Goal: Navigation & Orientation: Find specific page/section

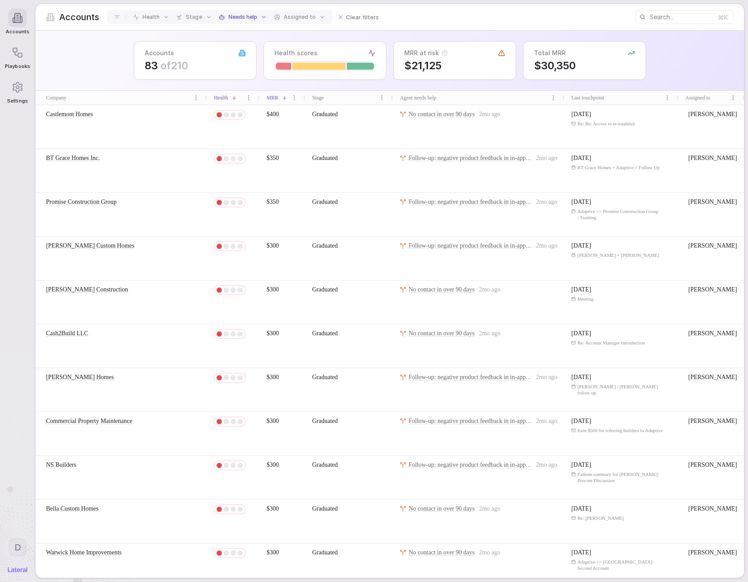
click at [436, 117] on span "No contact in over 90 days" at bounding box center [441, 114] width 66 height 7
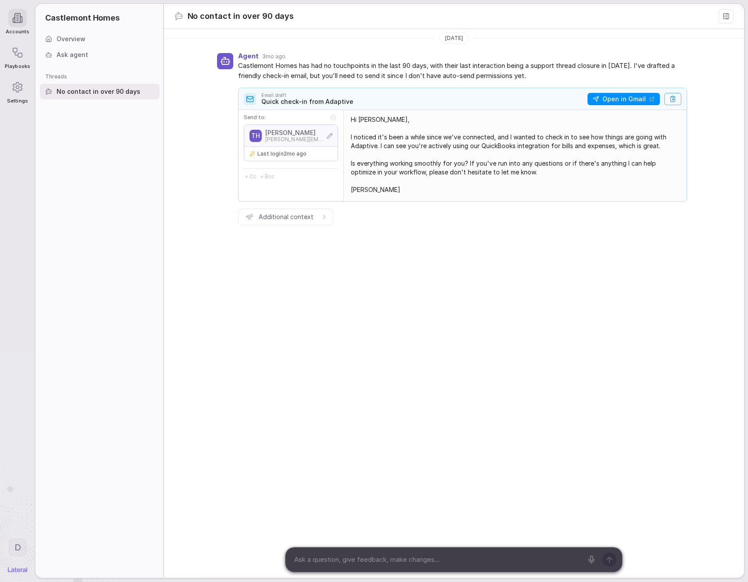
click at [16, 13] on icon at bounding box center [17, 18] width 11 height 11
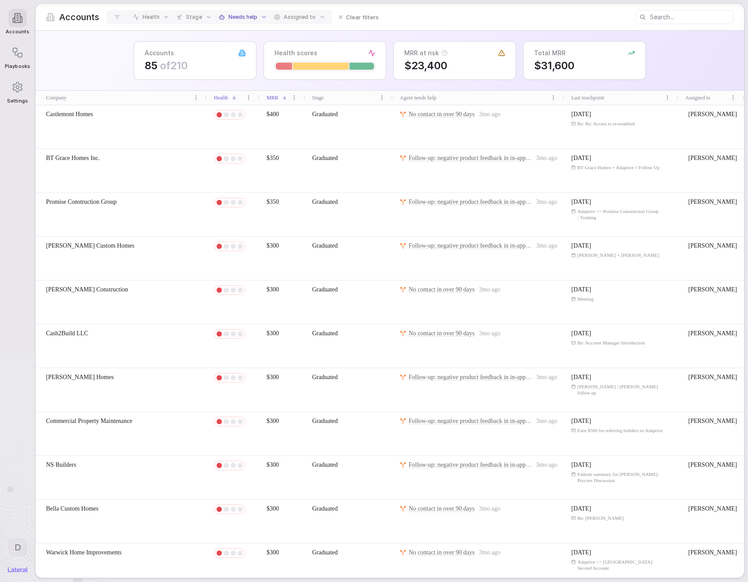
click at [446, 157] on span "Follow-up: negative product feedback in in-app comments" at bounding box center [480, 158] width 144 height 7
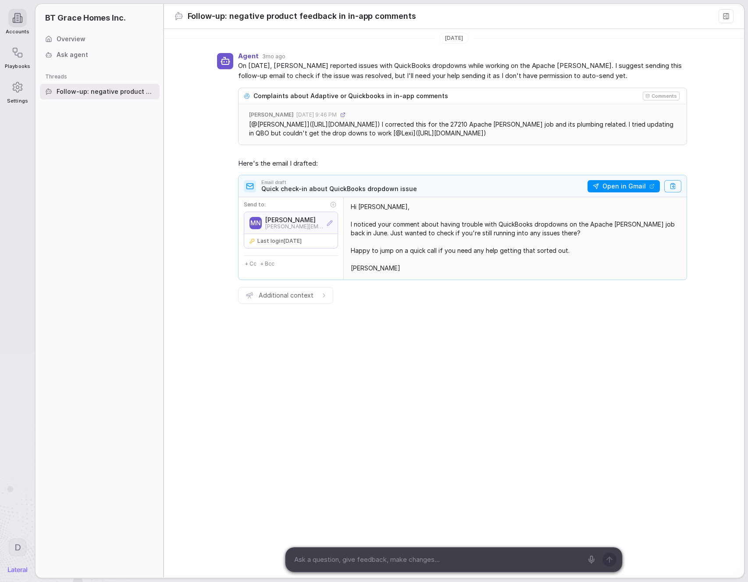
click at [24, 19] on div at bounding box center [17, 18] width 18 height 18
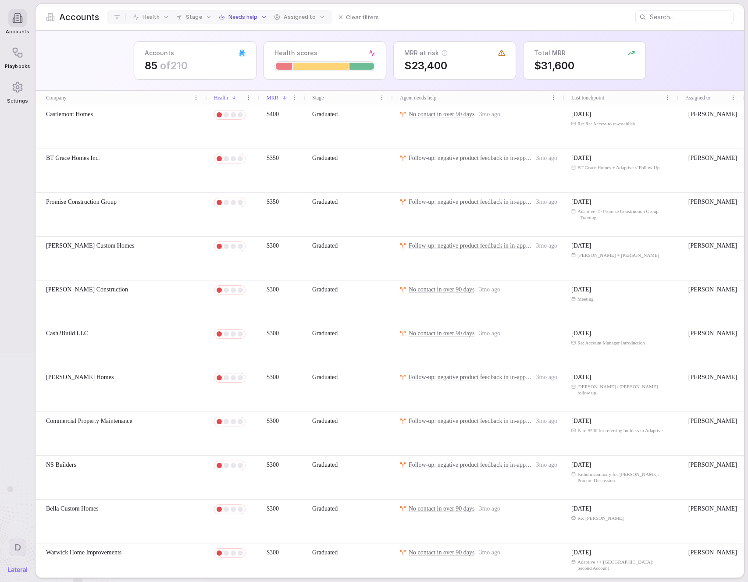
click at [440, 245] on span "Follow-up: negative product feedback in in-app comments" at bounding box center [480, 245] width 144 height 7
click at [449, 201] on span "Follow-up: negative product feedback in in-app comments" at bounding box center [480, 202] width 144 height 7
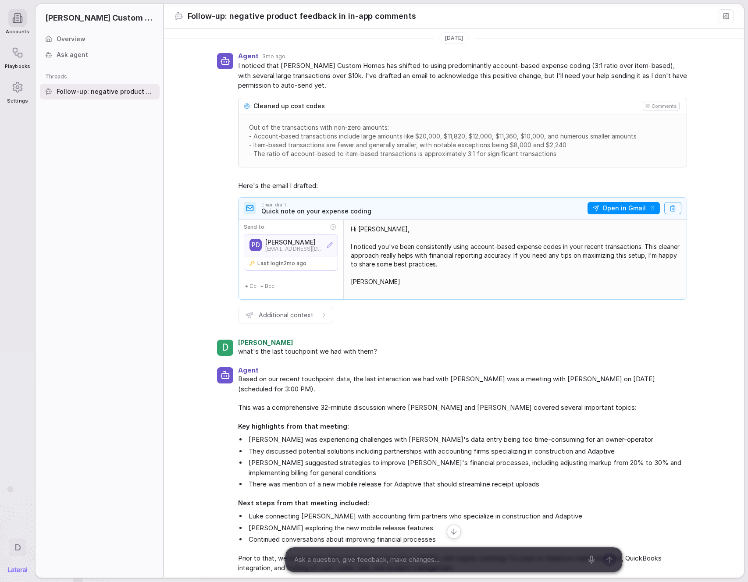
click at [449, 525] on ul "Luke connecting Patrick with accounting firm partners who specialize in constru…" at bounding box center [462, 527] width 449 height 33
click at [454, 530] on icon at bounding box center [454, 531] width 0 height 5
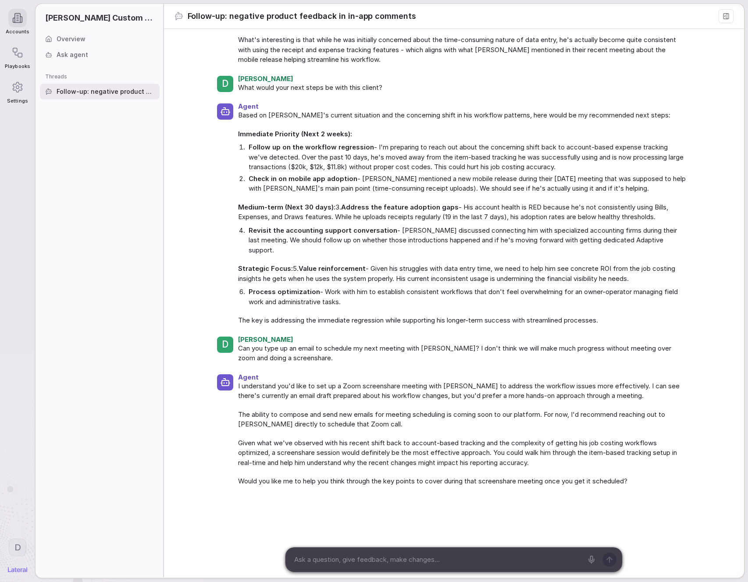
scroll to position [876, 0]
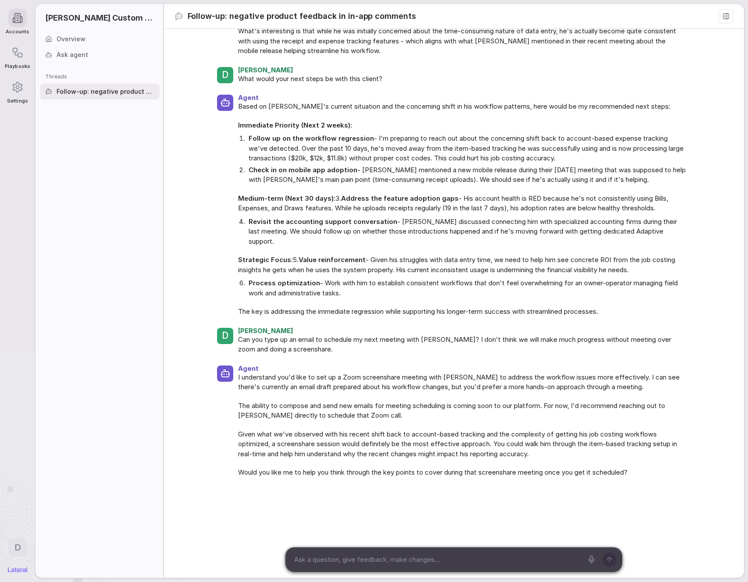
click at [174, 132] on div "Agent Based on Patrick's current situation and the concerning shift in his work…" at bounding box center [454, 205] width 580 height 233
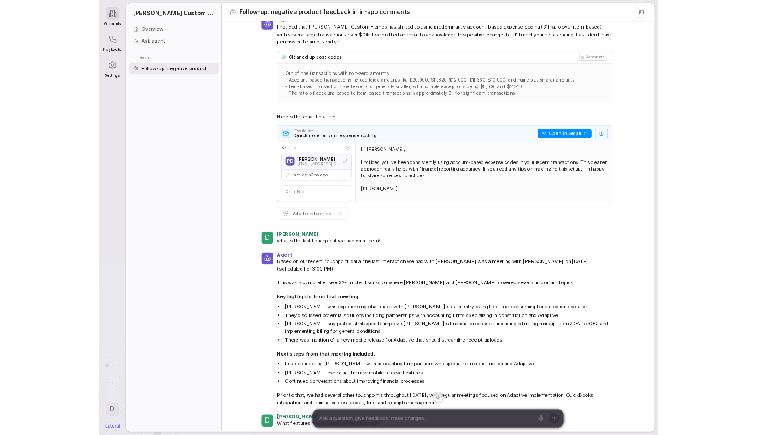
scroll to position [0, 0]
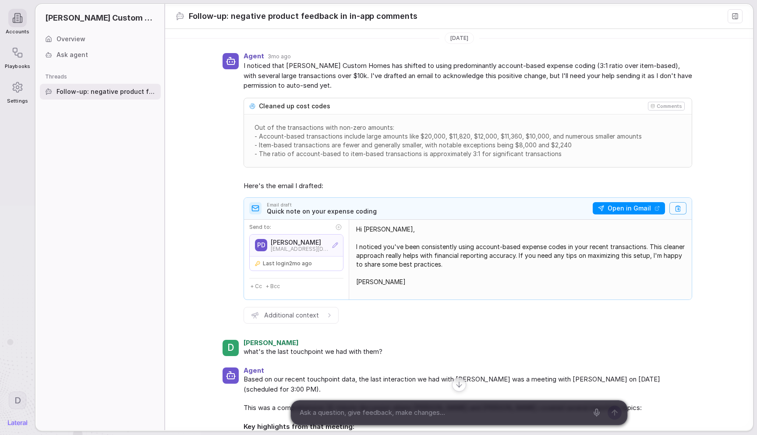
click at [458, 383] on icon at bounding box center [459, 384] width 9 height 9
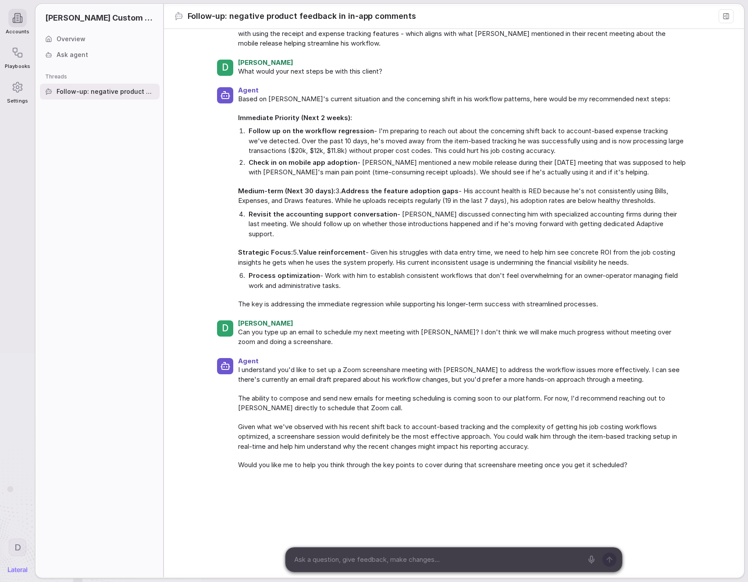
scroll to position [876, 0]
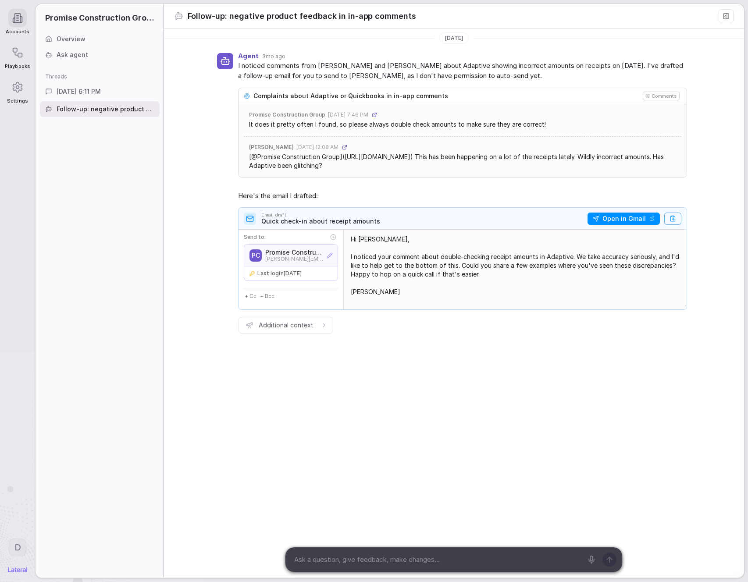
click at [113, 92] on div "[DATE] 6:11 PM" at bounding box center [100, 92] width 120 height 16
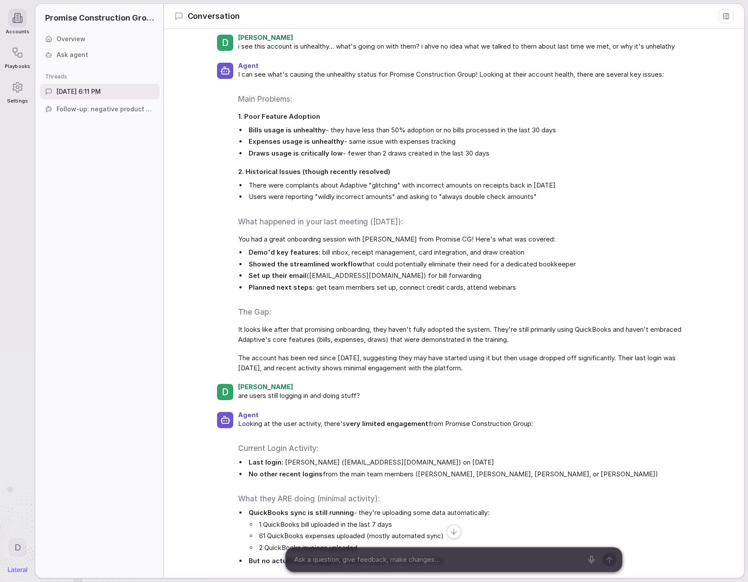
click at [458, 530] on button at bounding box center [454, 532] width 14 height 14
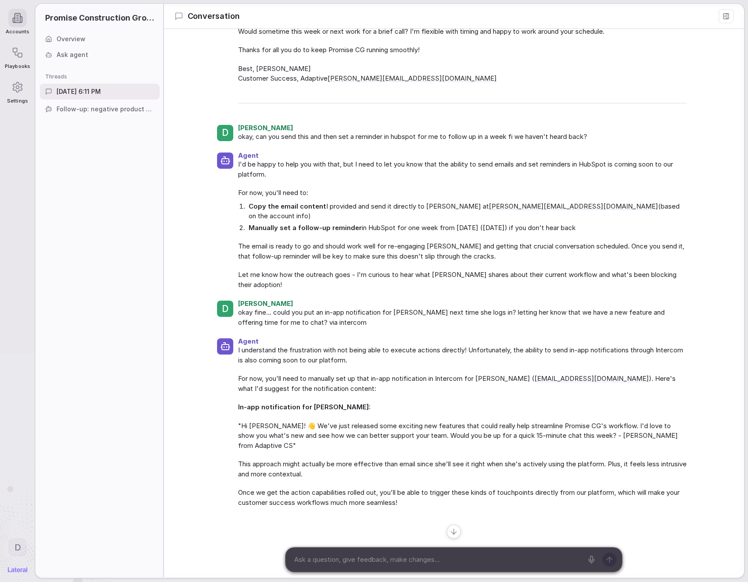
scroll to position [1755, 0]
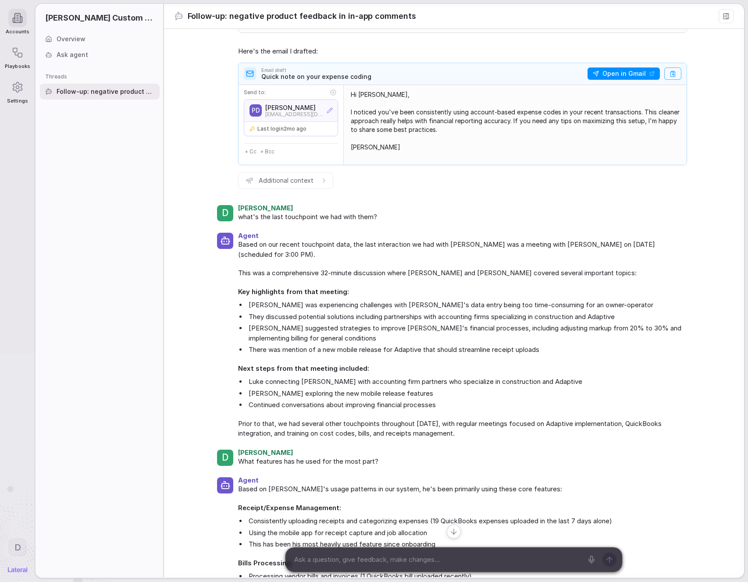
drag, startPoint x: 458, startPoint y: 533, endPoint x: 446, endPoint y: 515, distance: 21.4
click at [458, 532] on button at bounding box center [454, 532] width 14 height 14
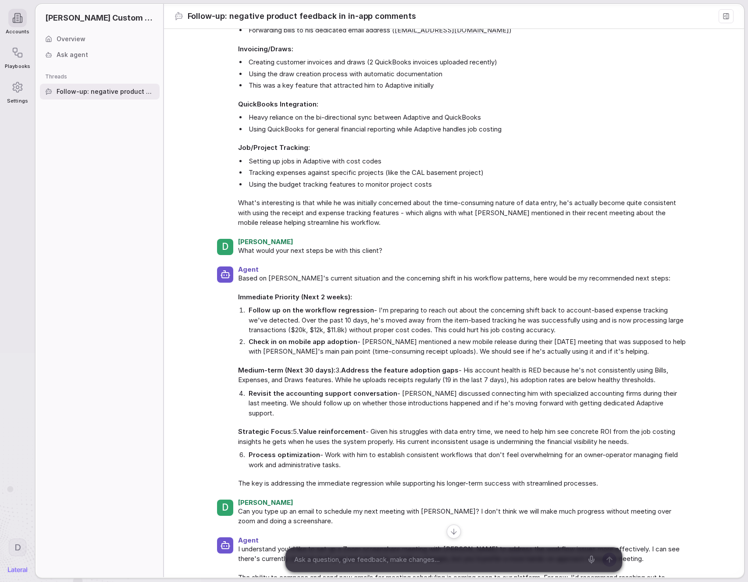
scroll to position [876, 0]
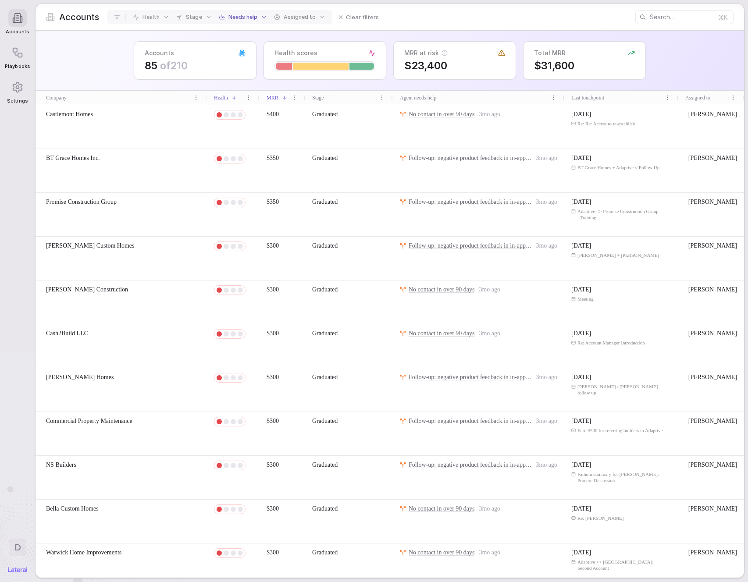
click at [75, 63] on div "Accounts 85 of 210 Health scores MRR at risk $23,400 Total MRR $31,600" at bounding box center [389, 61] width 708 height 60
click at [9, 99] on span "Settings" at bounding box center [17, 101] width 21 height 6
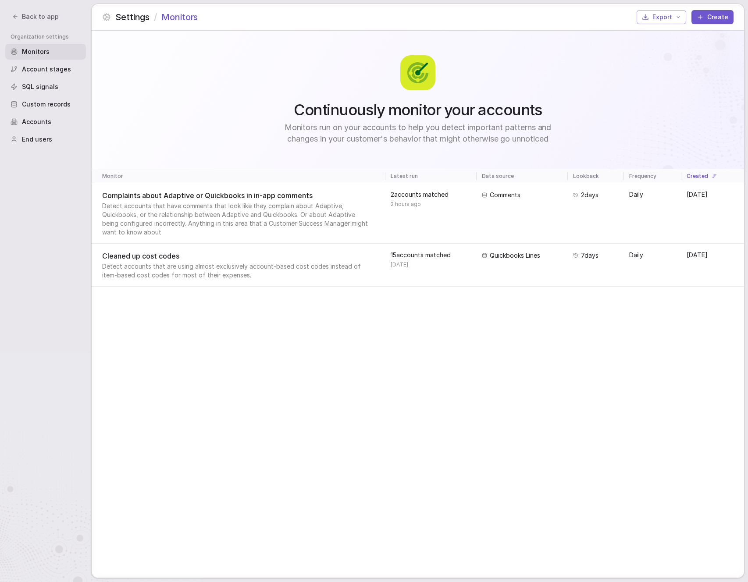
click at [25, 16] on span "Back to app" at bounding box center [40, 16] width 37 height 9
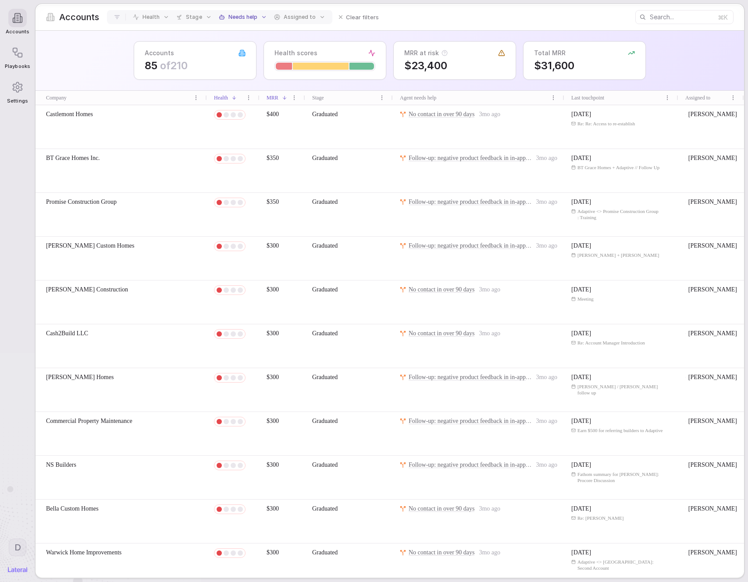
click at [17, 551] on html "Accounts Playbooks Settings D Accounts Health Stage Needs help Assigned to Clea…" at bounding box center [374, 291] width 748 height 582
click at [35, 481] on div "Developer tools" at bounding box center [51, 482] width 86 height 14
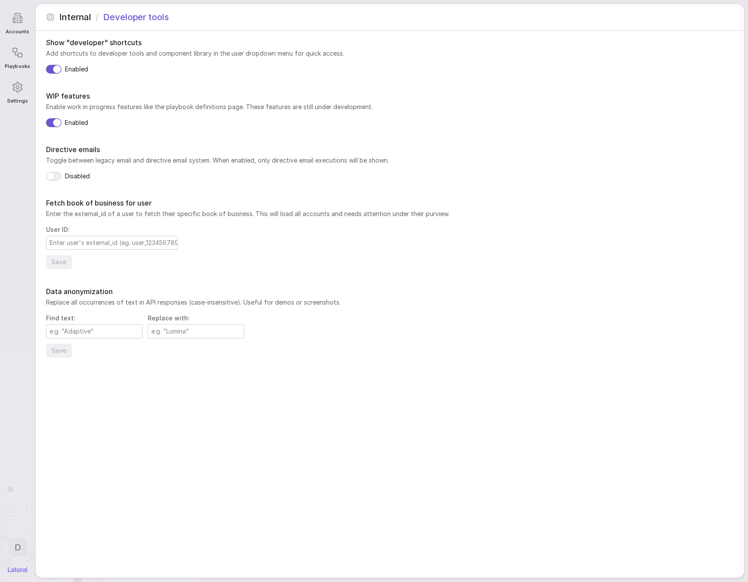
click at [180, 450] on div "Show "developer" shortcuts Add shortcuts to developer tools and component libra…" at bounding box center [389, 304] width 708 height 547
